Goal: Information Seeking & Learning: Compare options

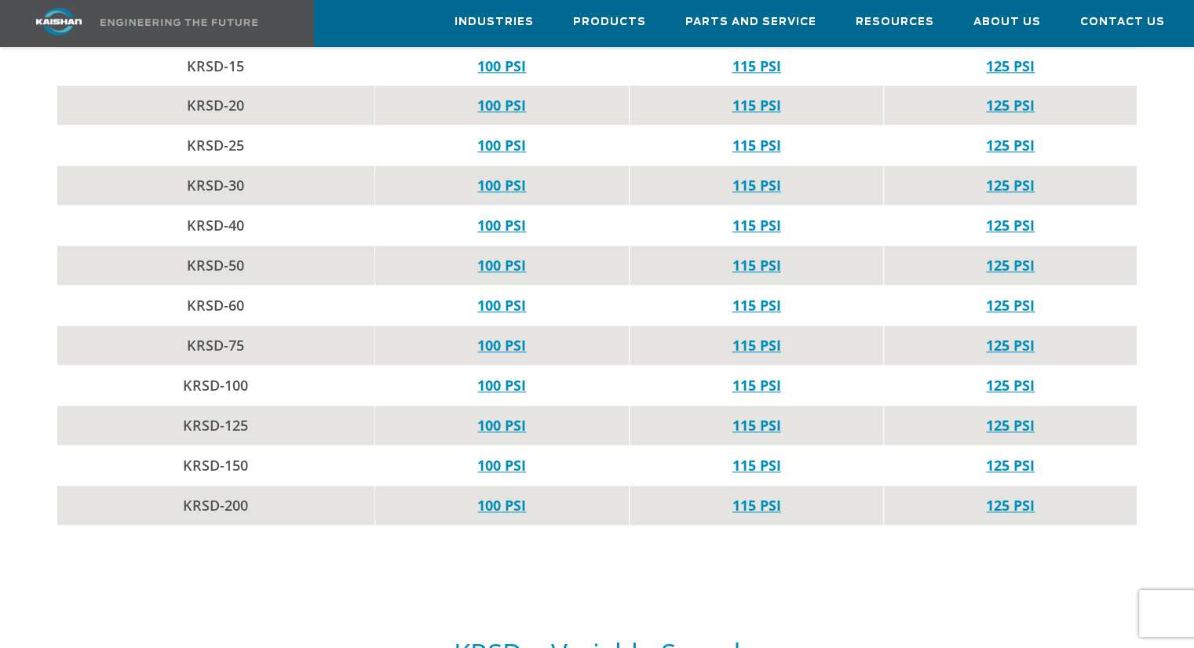
scroll to position [1805, 0]
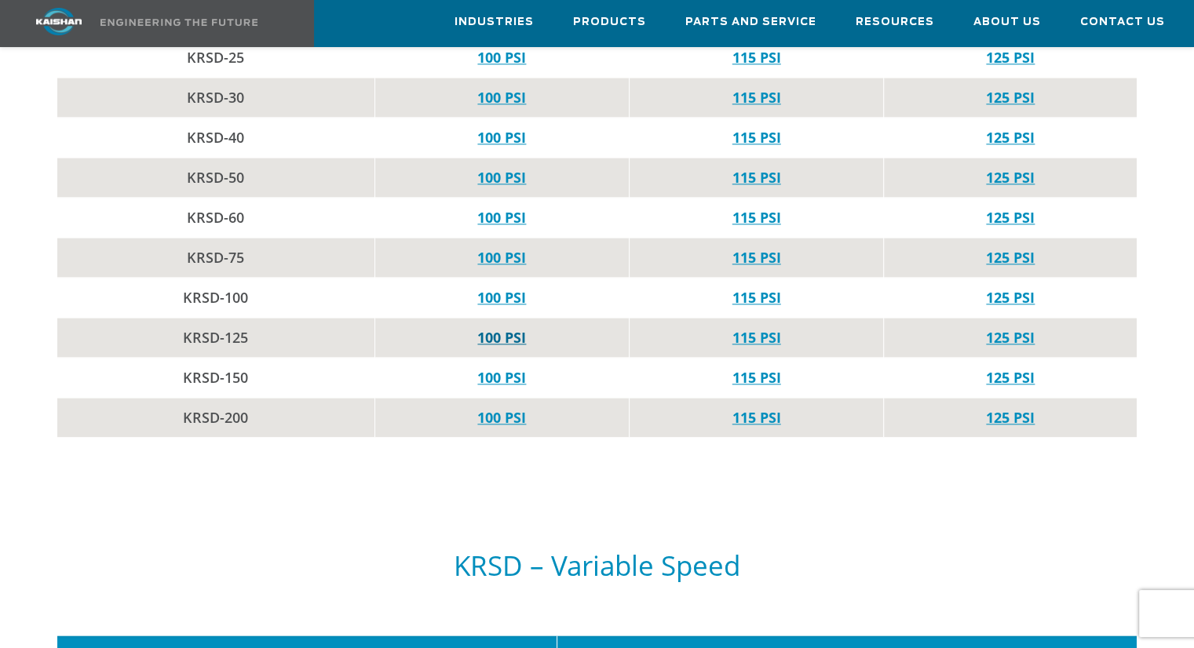
click at [486, 328] on link "100 PSI" at bounding box center [501, 337] width 49 height 19
click at [1008, 408] on link "125 PSI" at bounding box center [1010, 417] width 49 height 19
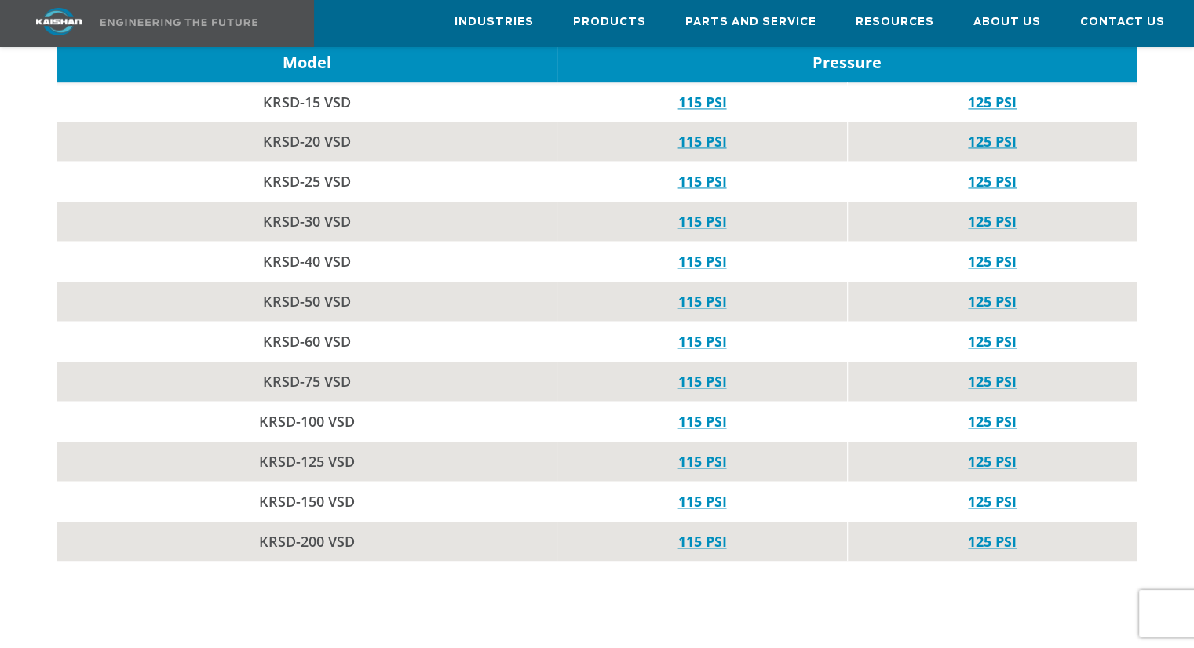
scroll to position [2433, 0]
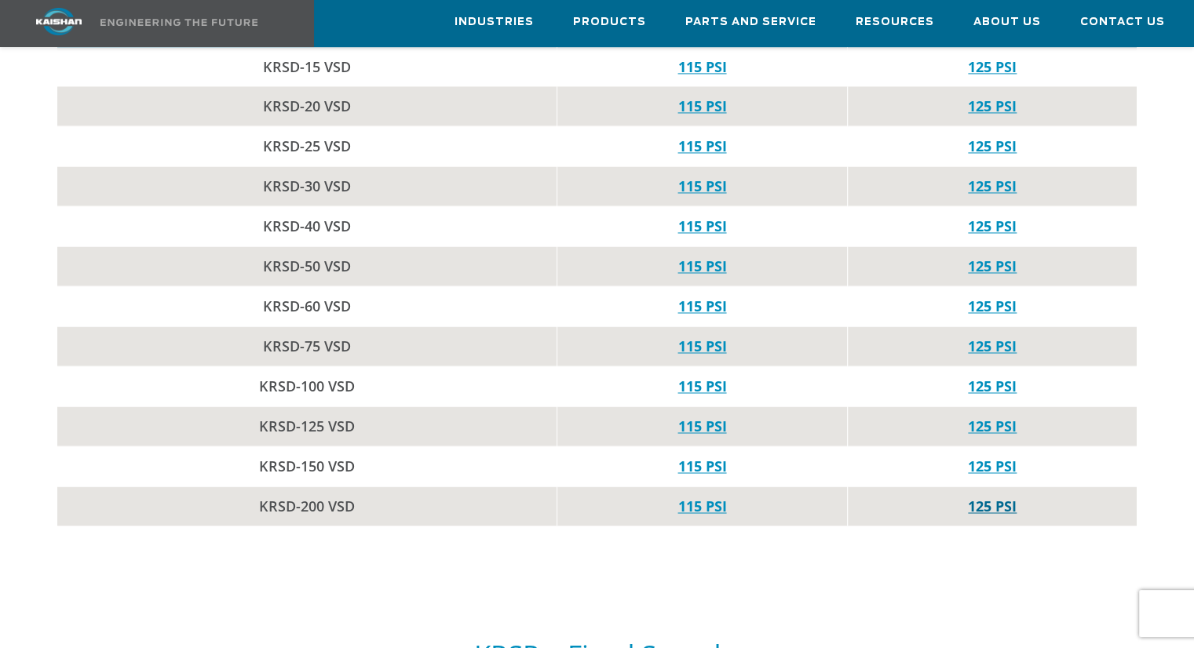
click at [989, 497] on link "125 PSI" at bounding box center [992, 506] width 49 height 19
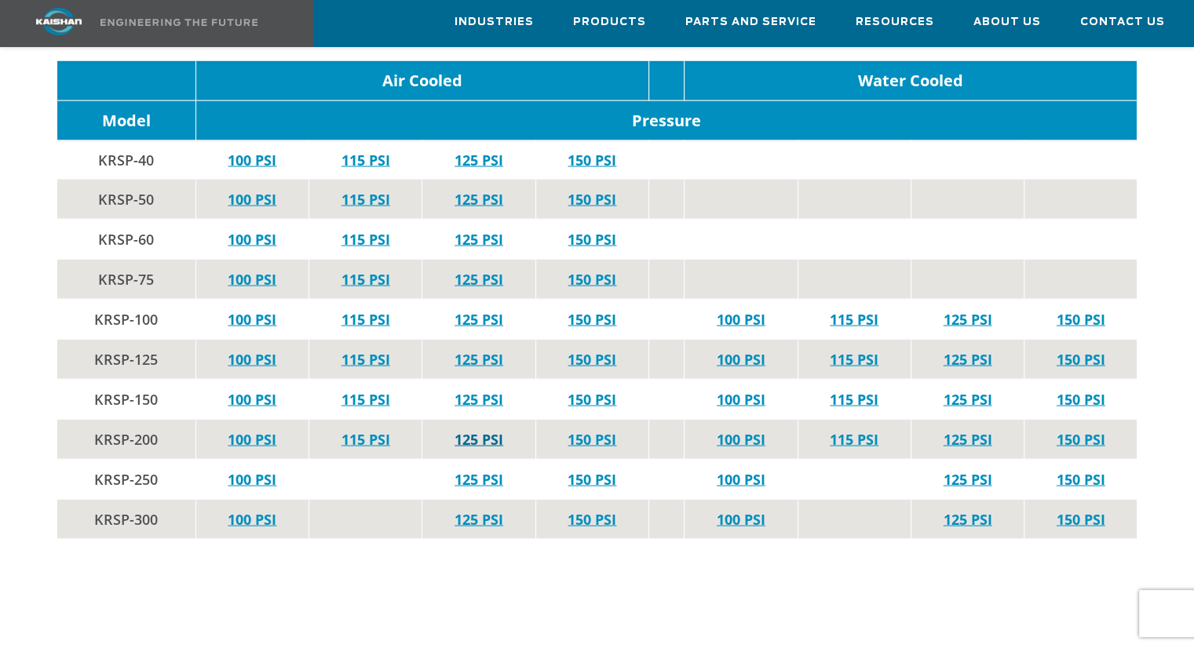
scroll to position [3061, 0]
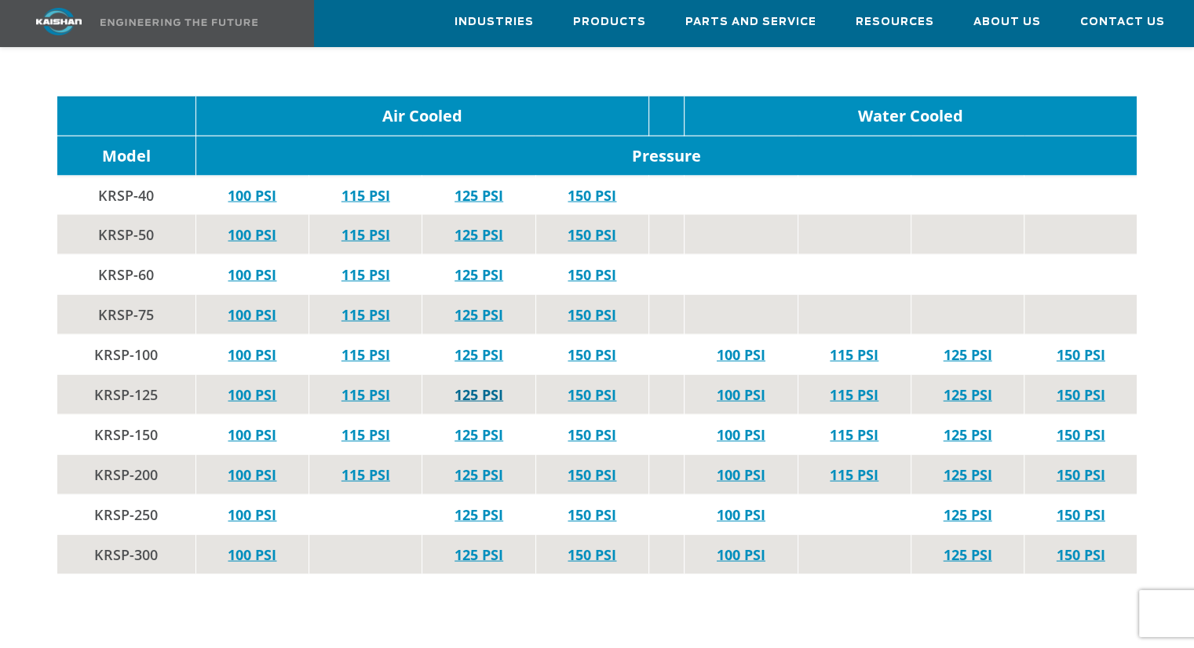
click at [487, 385] on link "125 PSI" at bounding box center [478, 394] width 49 height 19
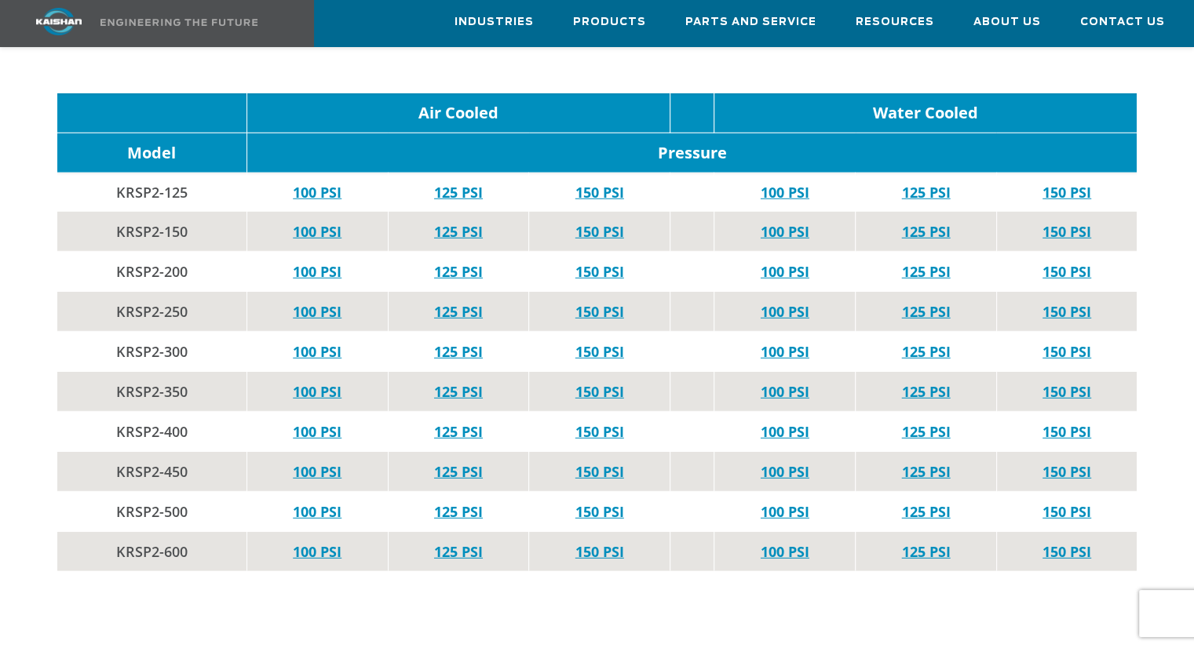
scroll to position [4395, 0]
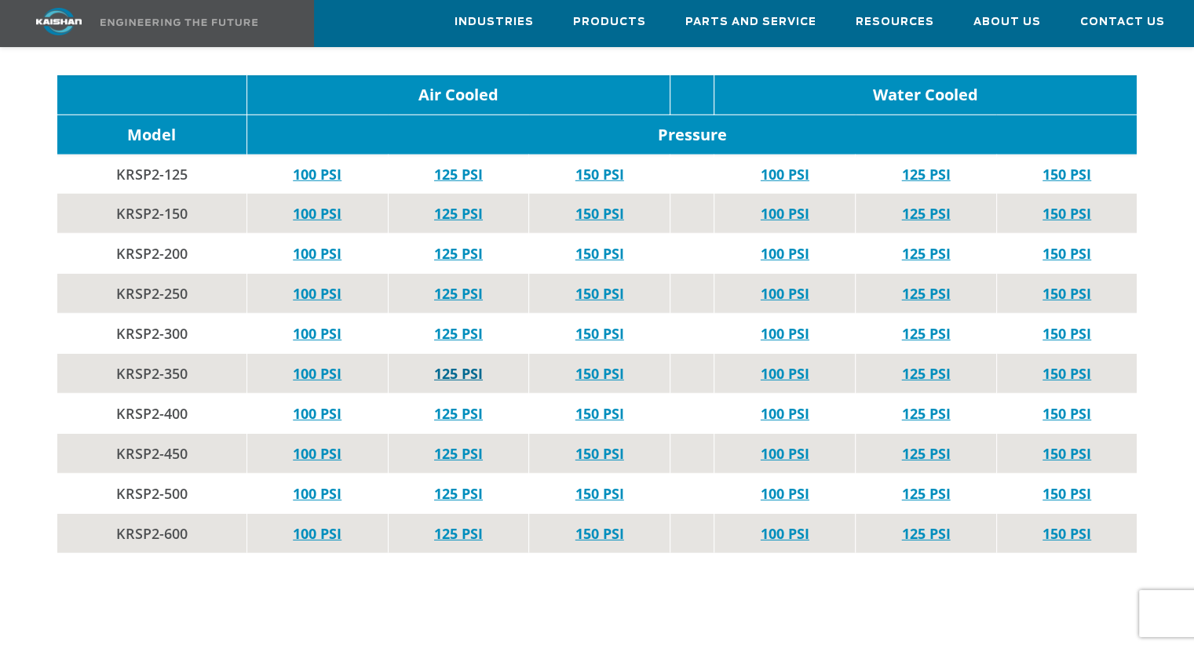
click at [468, 364] on link "125 PSI" at bounding box center [458, 373] width 49 height 19
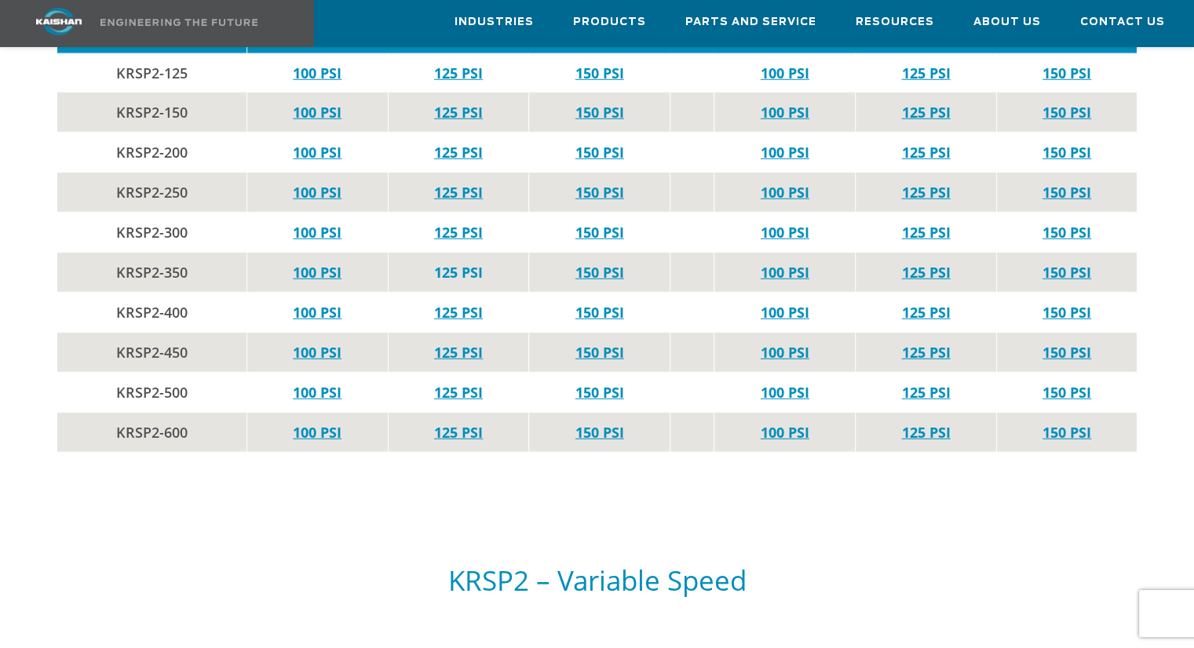
scroll to position [4473, 0]
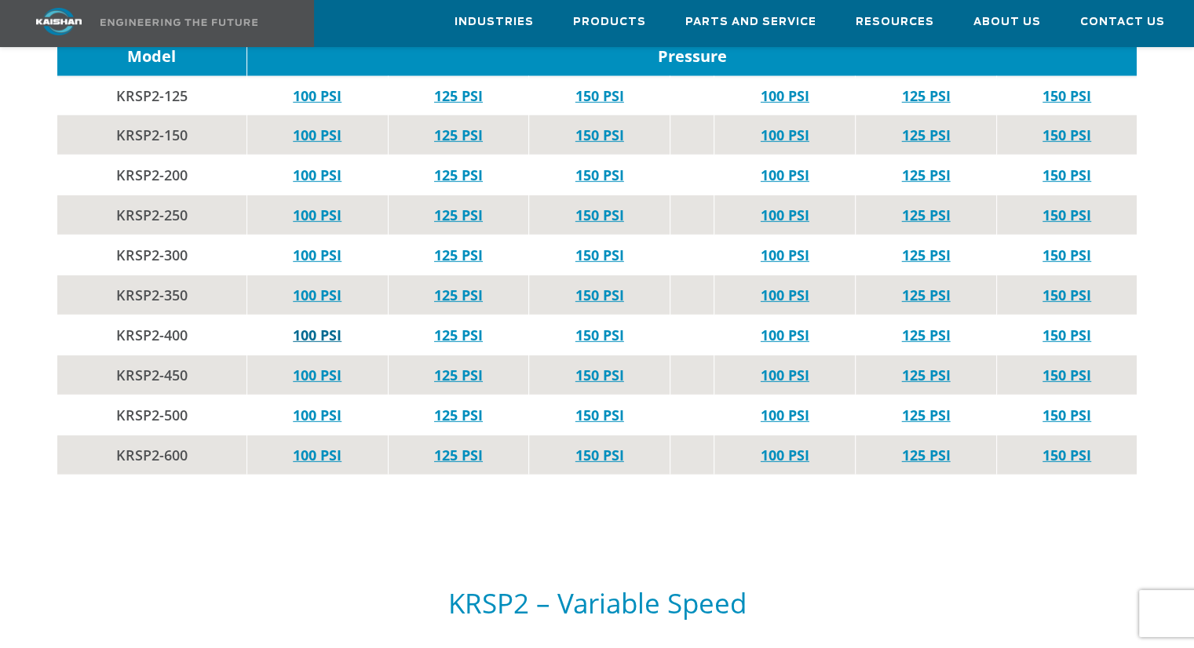
click at [321, 326] on link "100 PSI" at bounding box center [317, 335] width 49 height 19
click at [460, 326] on link "125 PSI" at bounding box center [458, 335] width 49 height 19
click at [593, 326] on link "150 PSI" at bounding box center [599, 335] width 49 height 19
click at [319, 366] on link "100 PSI" at bounding box center [317, 375] width 49 height 19
click at [461, 366] on link "125 PSI" at bounding box center [458, 375] width 49 height 19
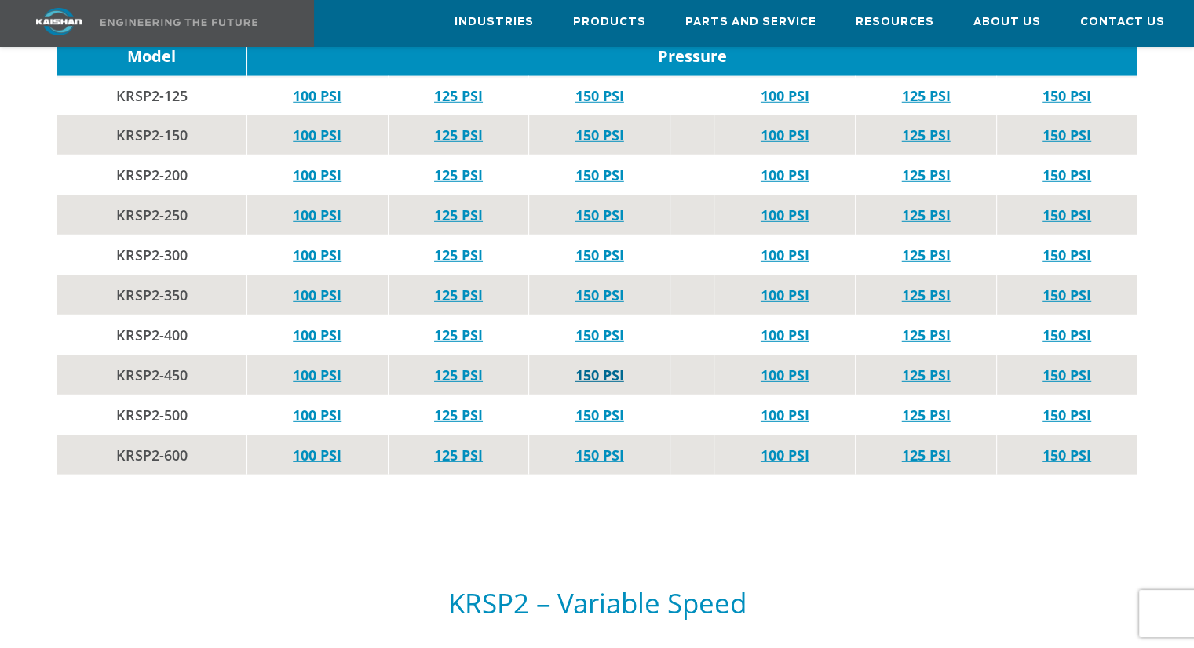
click at [598, 366] on link "150 PSI" at bounding box center [599, 375] width 49 height 19
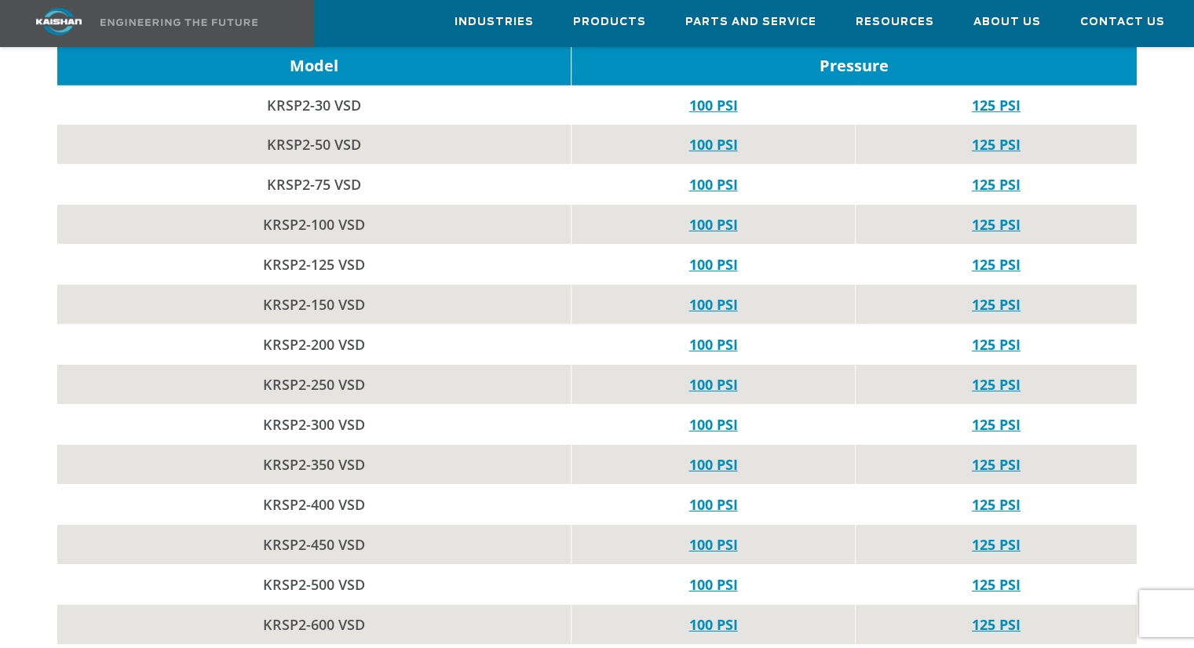
scroll to position [5101, 0]
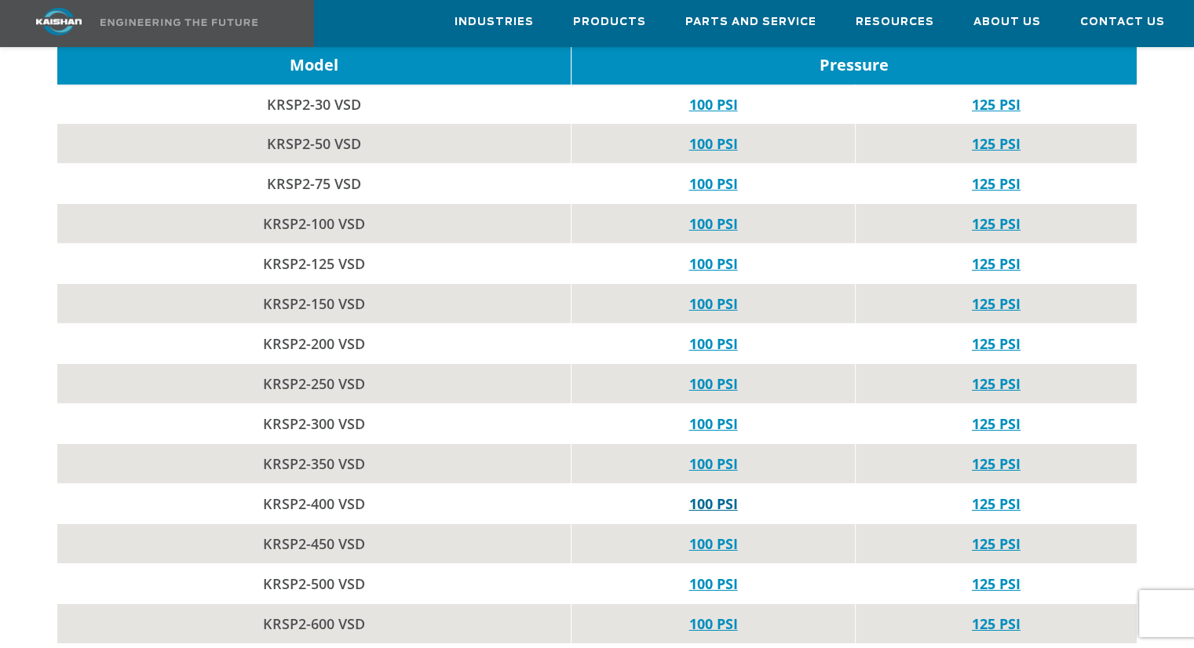
click at [731, 494] on link "100 PSI" at bounding box center [712, 503] width 49 height 19
click at [997, 494] on link "125 PSI" at bounding box center [996, 503] width 49 height 19
click at [720, 534] on link "100 PSI" at bounding box center [712, 543] width 49 height 19
click at [1011, 534] on link "125 PSI" at bounding box center [996, 543] width 49 height 19
click at [775, 284] on td "100 PSI" at bounding box center [712, 304] width 283 height 40
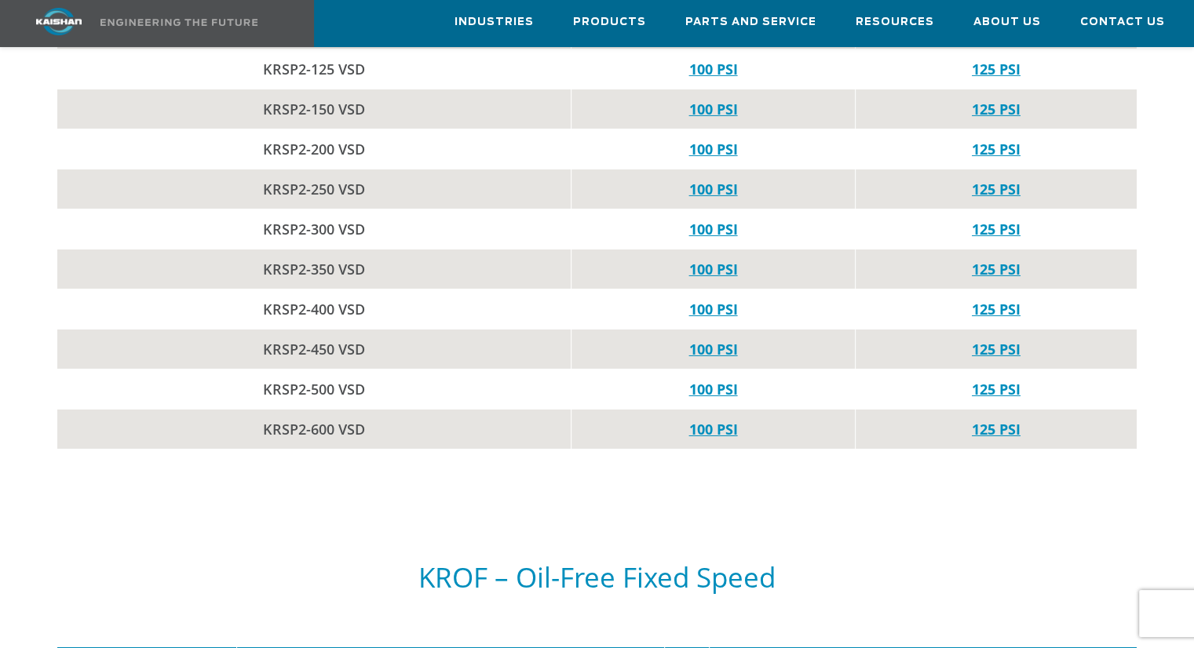
scroll to position [5415, 0]
